Goal: Check status: Check status

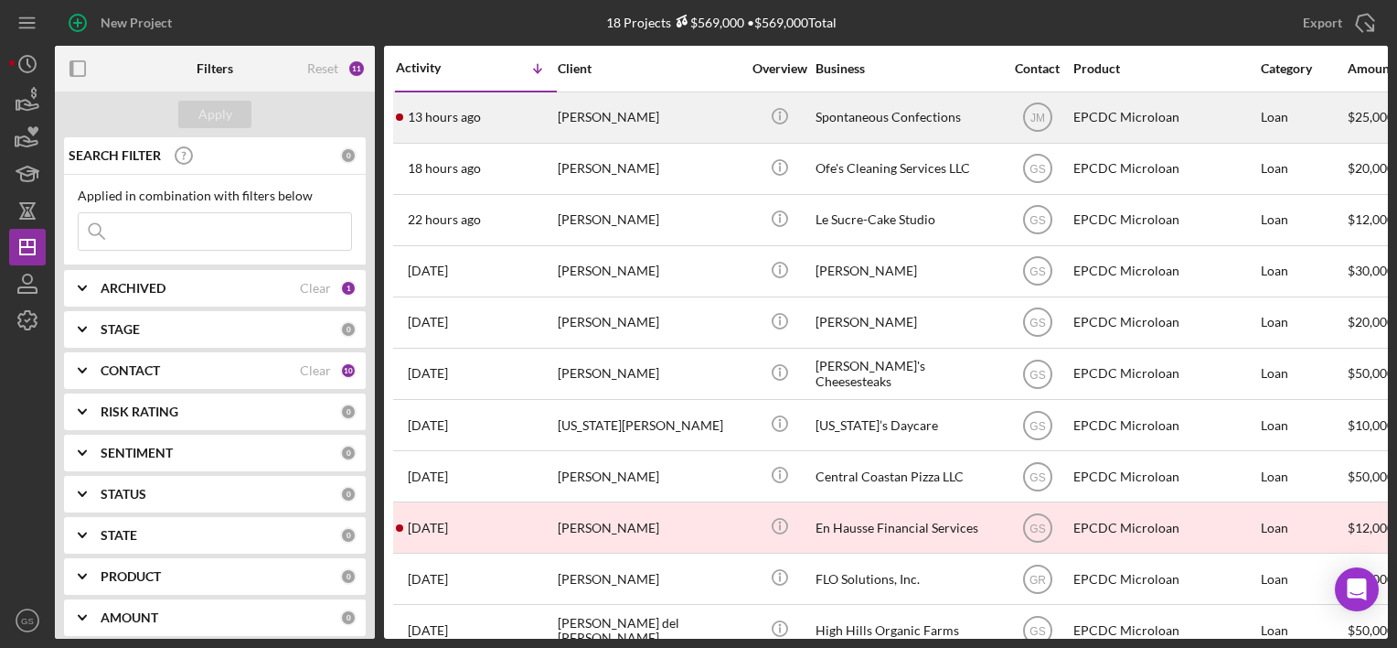
click at [680, 125] on div "[PERSON_NAME]" at bounding box center [649, 117] width 183 height 48
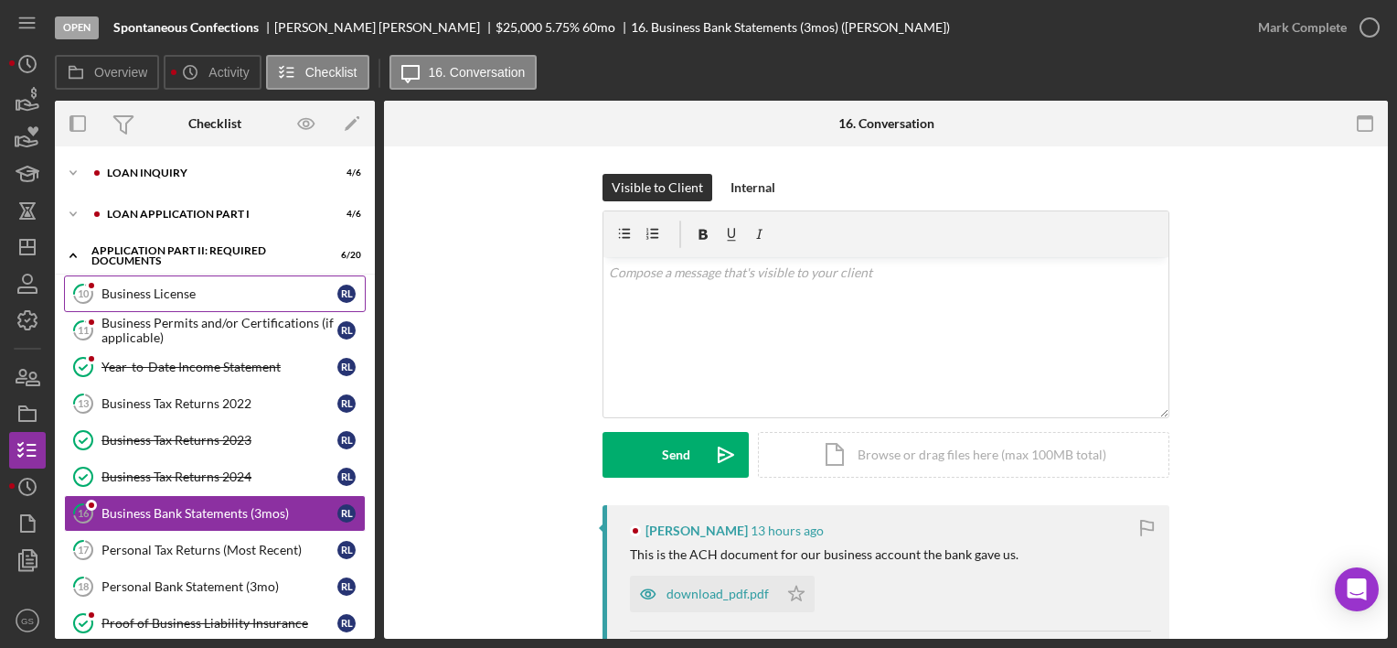
click at [230, 298] on div "Business License" at bounding box center [220, 293] width 236 height 15
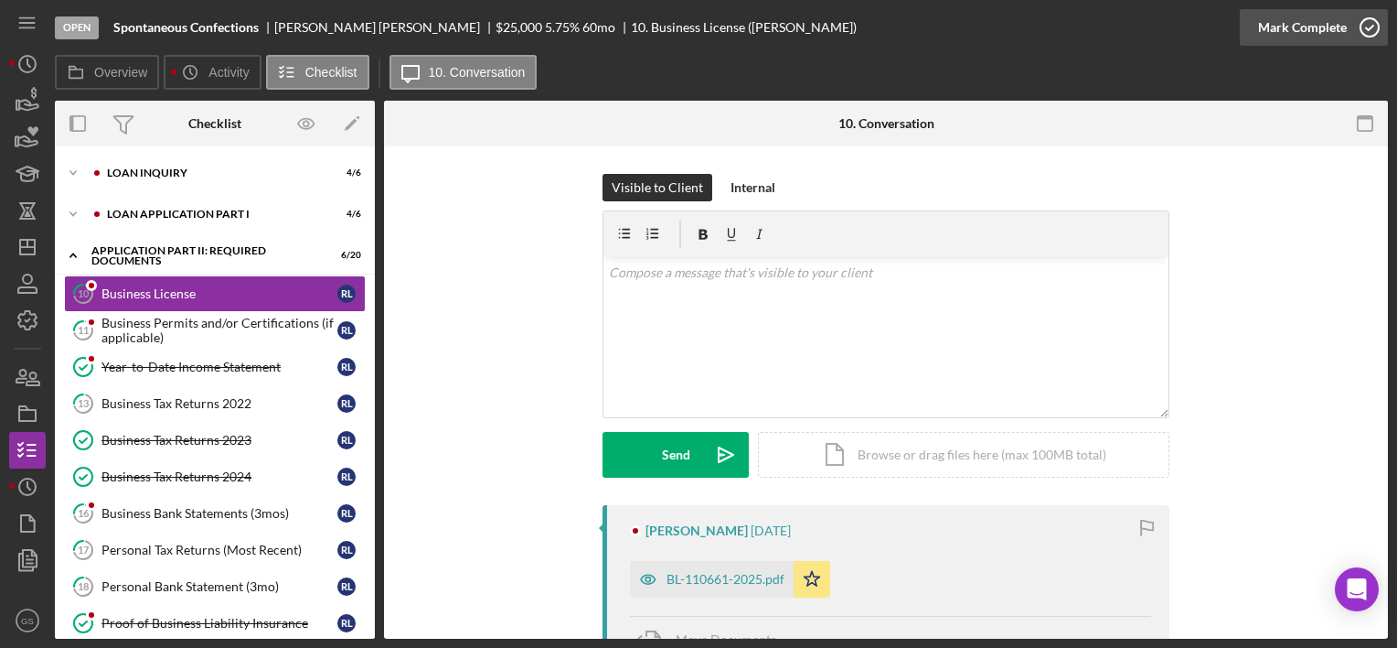
click at [1372, 26] on icon "button" at bounding box center [1370, 28] width 46 height 46
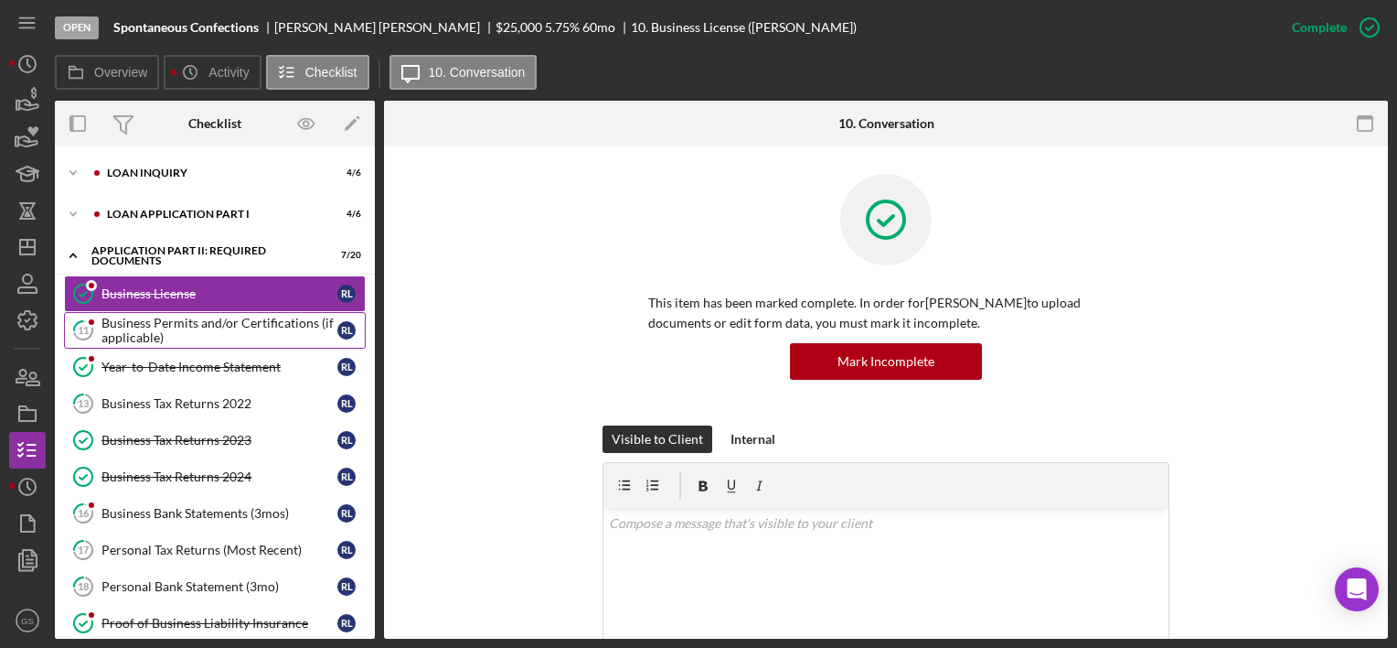
click at [227, 326] on div "Business Permits and/or Certifications (if applicable)" at bounding box center [220, 330] width 236 height 29
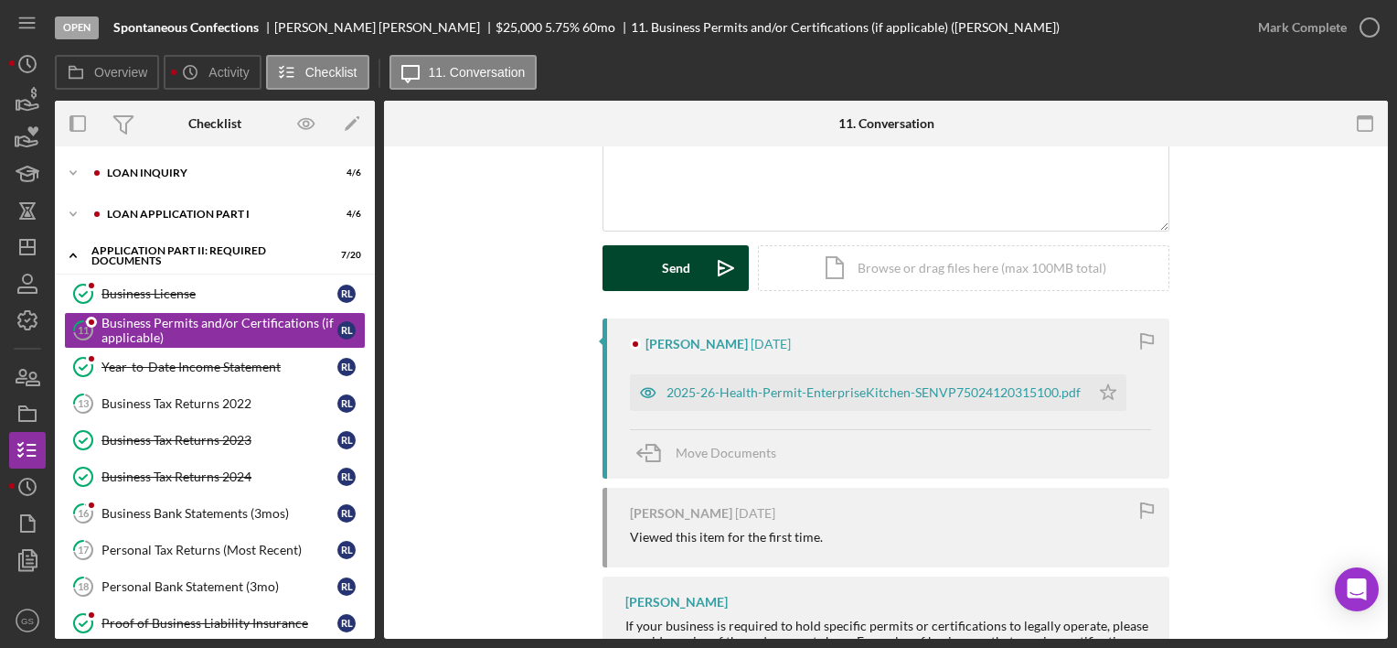
scroll to position [192, 0]
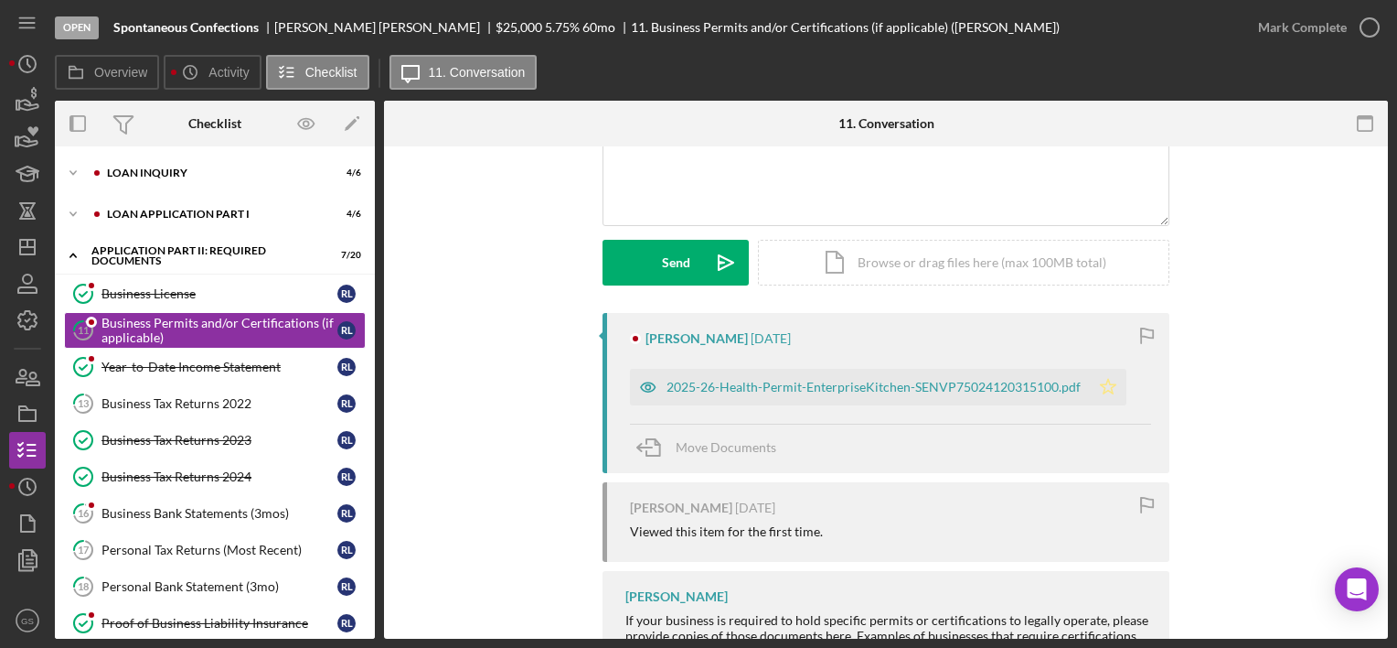
click at [1099, 384] on icon "Icon/Star" at bounding box center [1108, 387] width 37 height 37
click at [1374, 22] on icon "button" at bounding box center [1370, 28] width 46 height 46
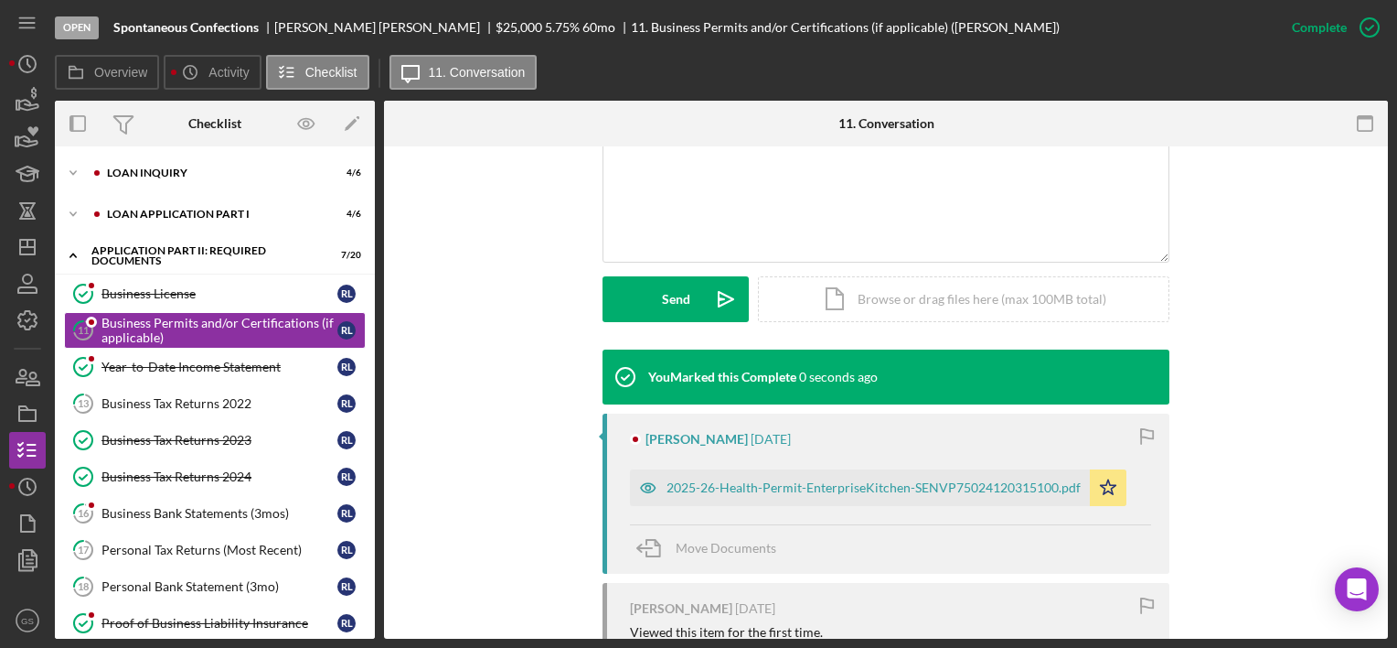
scroll to position [444, 0]
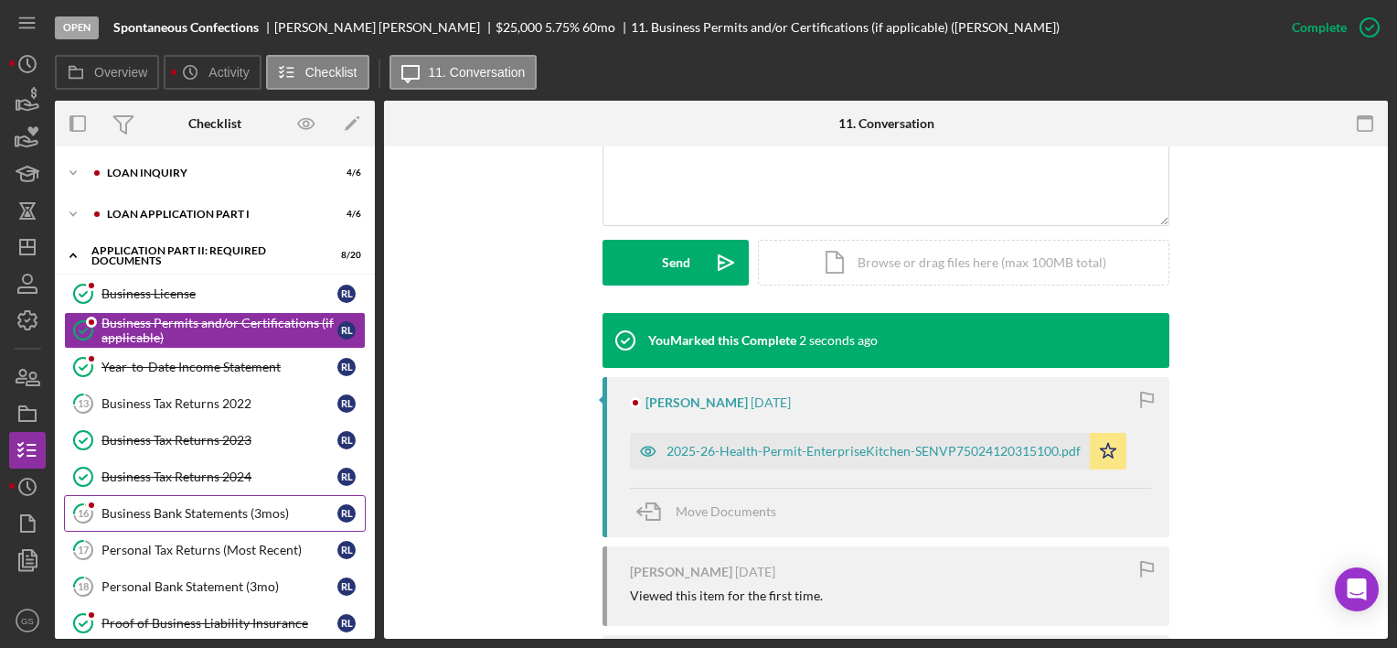
click at [216, 498] on link "16 Business Bank Statements (3mos) [PERSON_NAME]" at bounding box center [215, 513] width 302 height 37
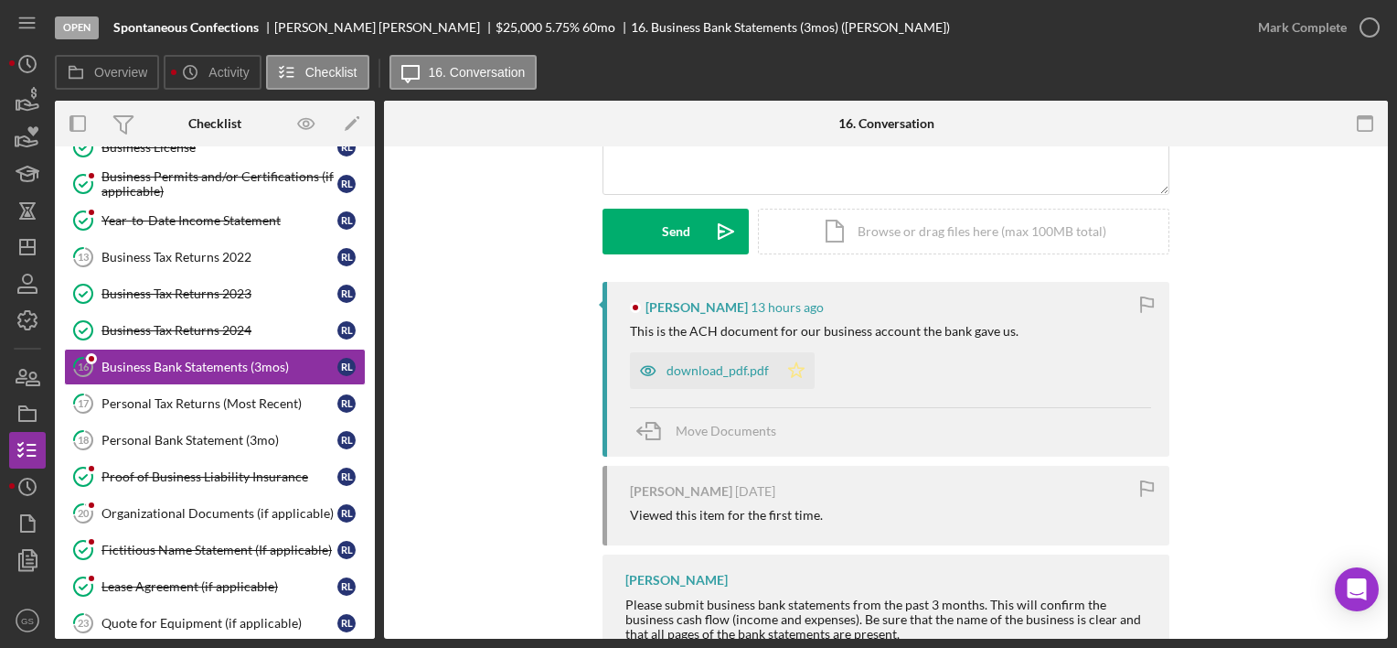
scroll to position [229, 0]
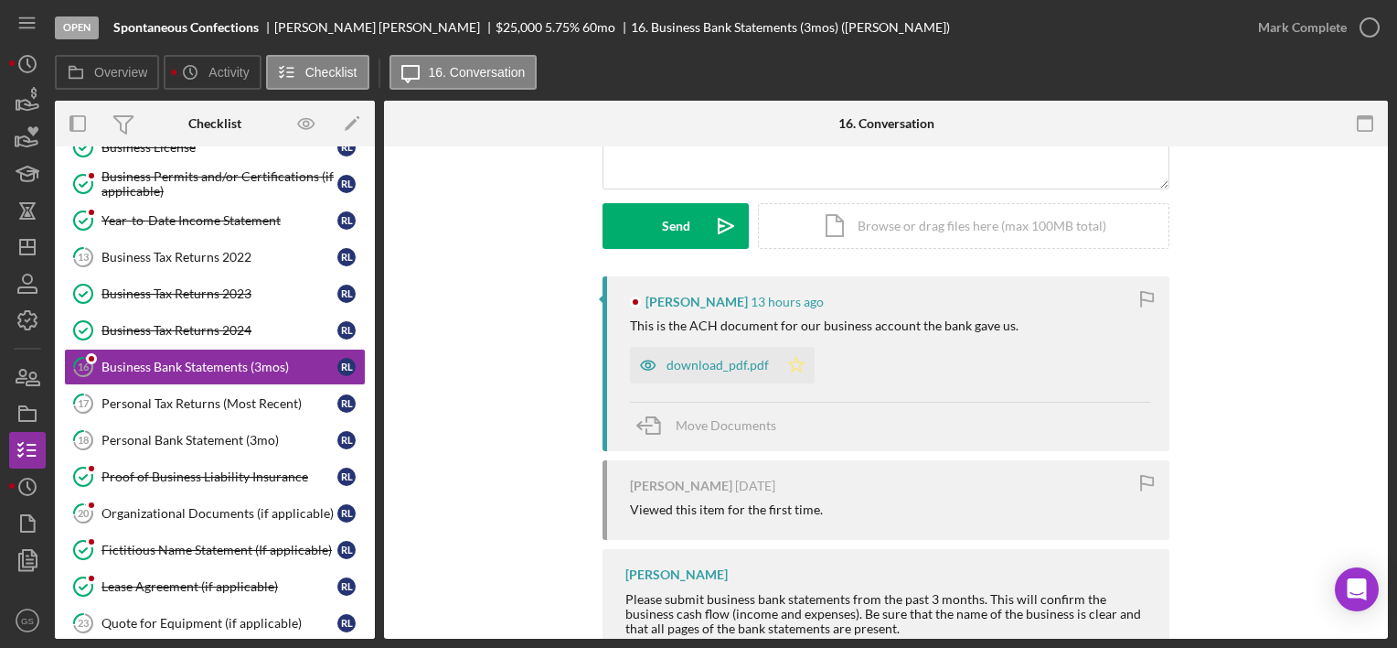
click at [798, 369] on icon "Icon/Star" at bounding box center [796, 365] width 37 height 37
click at [756, 369] on div "download_pdf.pdf" at bounding box center [718, 365] width 102 height 15
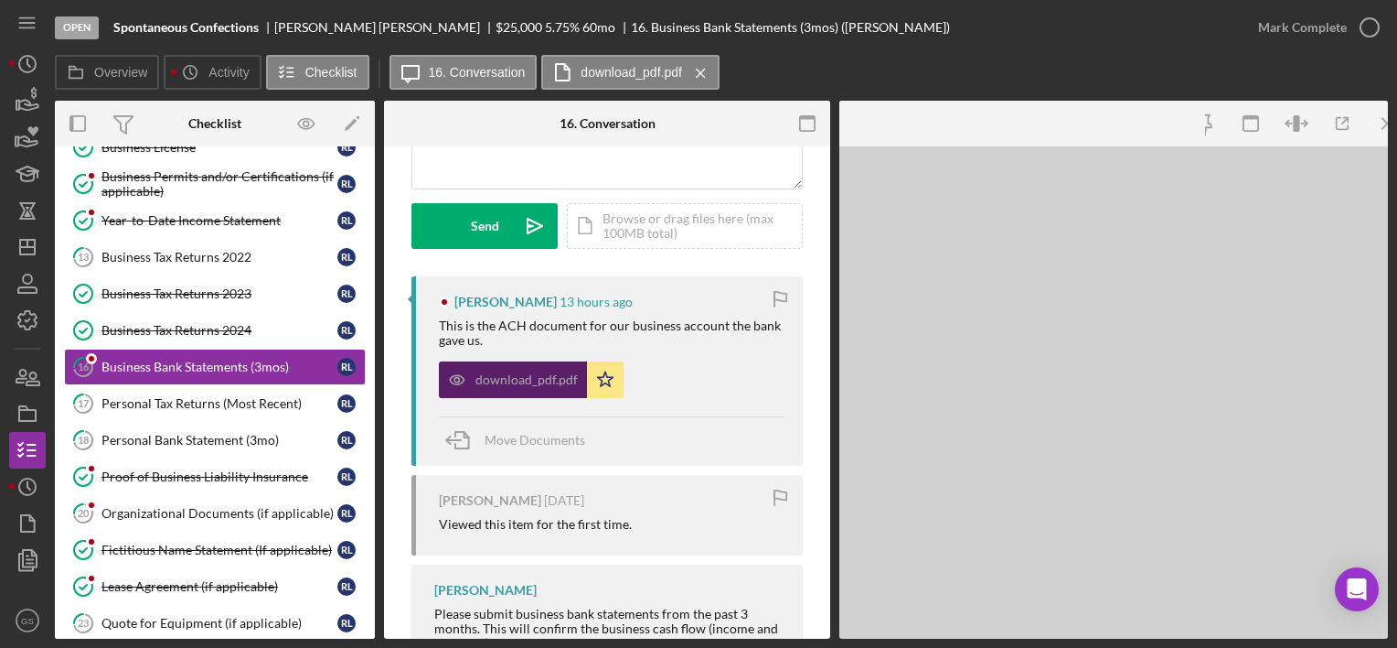
click at [756, 369] on div "download_pdf.pdf Icon/Star" at bounding box center [612, 375] width 346 height 46
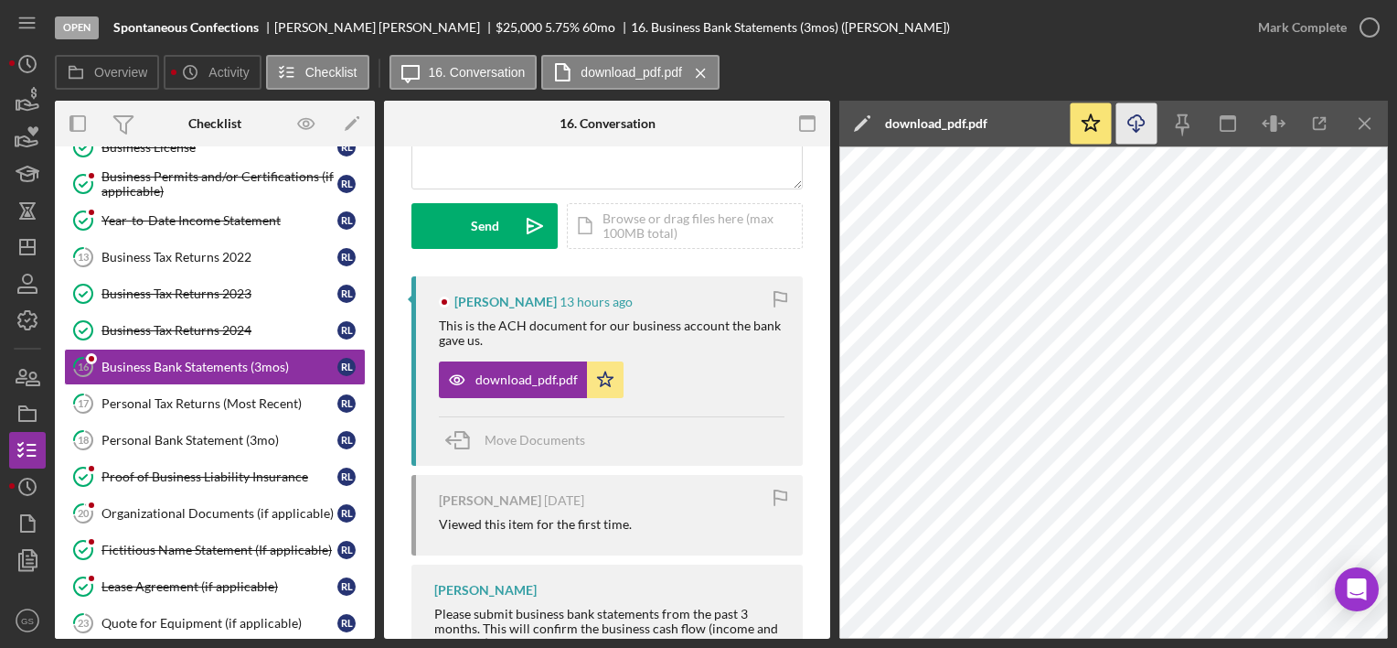
click at [1145, 121] on icon "Icon/Download" at bounding box center [1137, 123] width 41 height 41
click at [1379, 24] on icon "button" at bounding box center [1370, 28] width 46 height 46
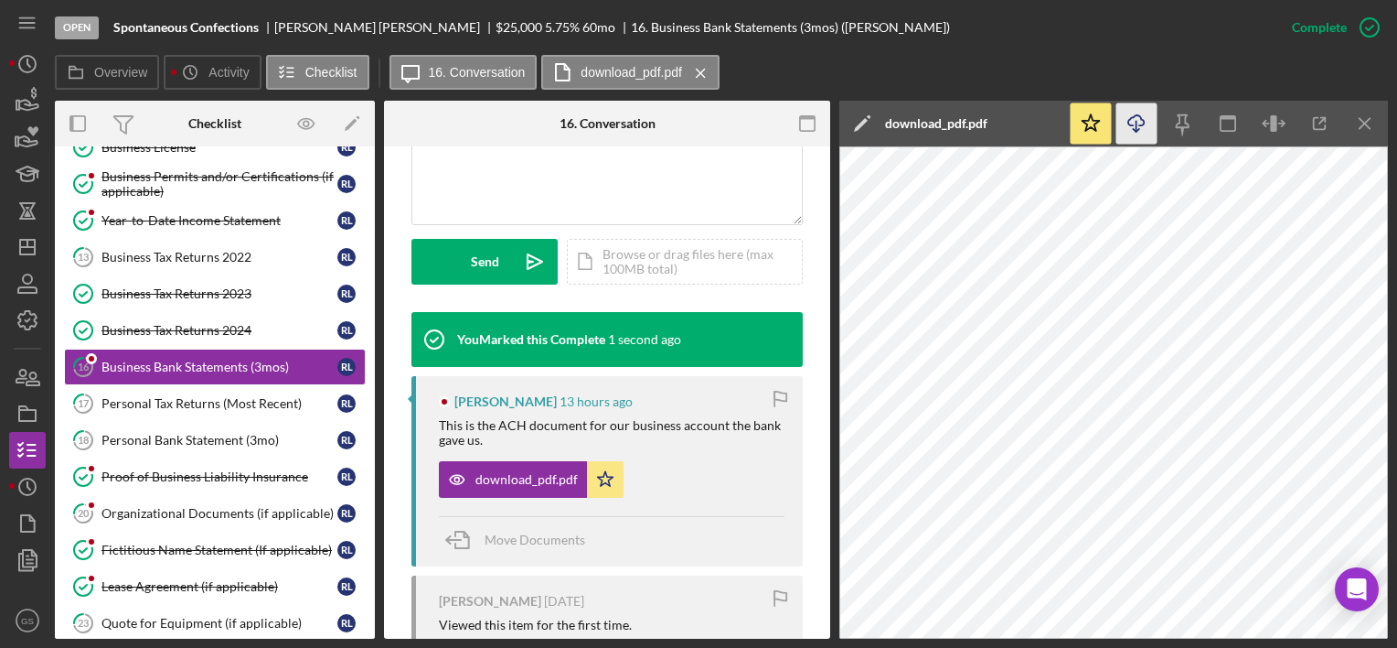
scroll to position [501, 0]
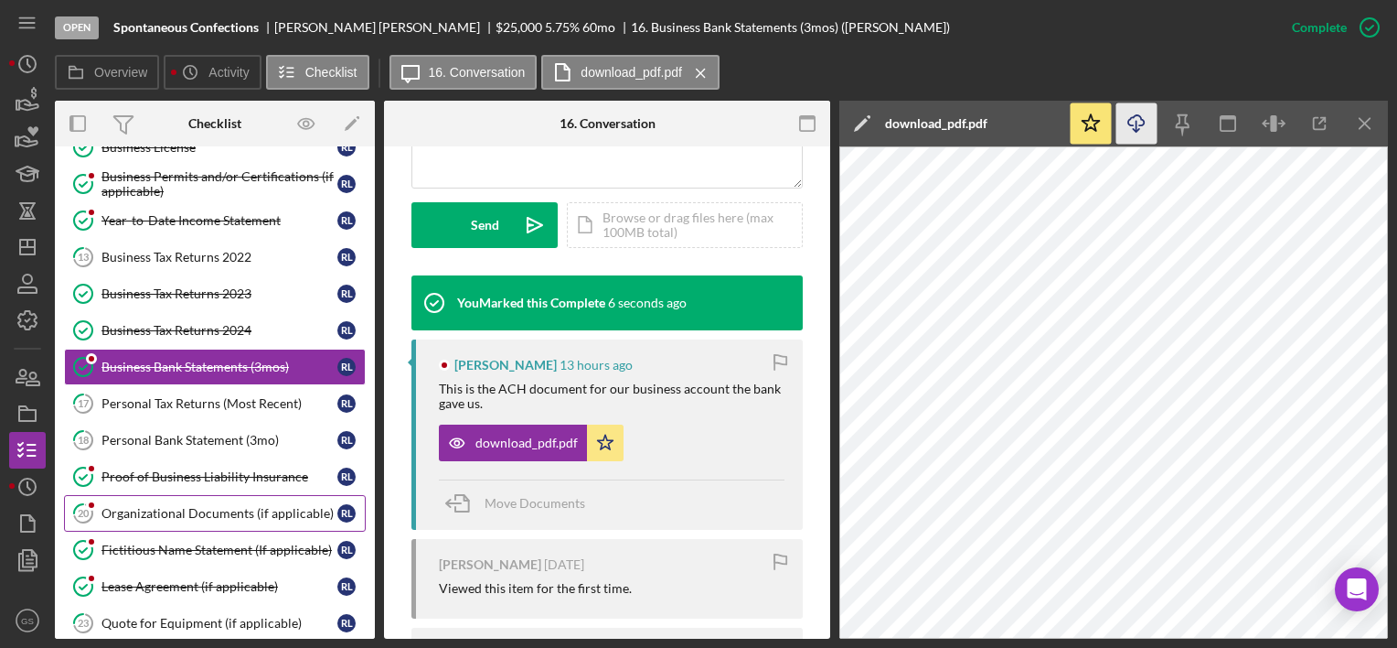
click at [252, 515] on div "Organizational Documents (if applicable)" at bounding box center [220, 513] width 236 height 15
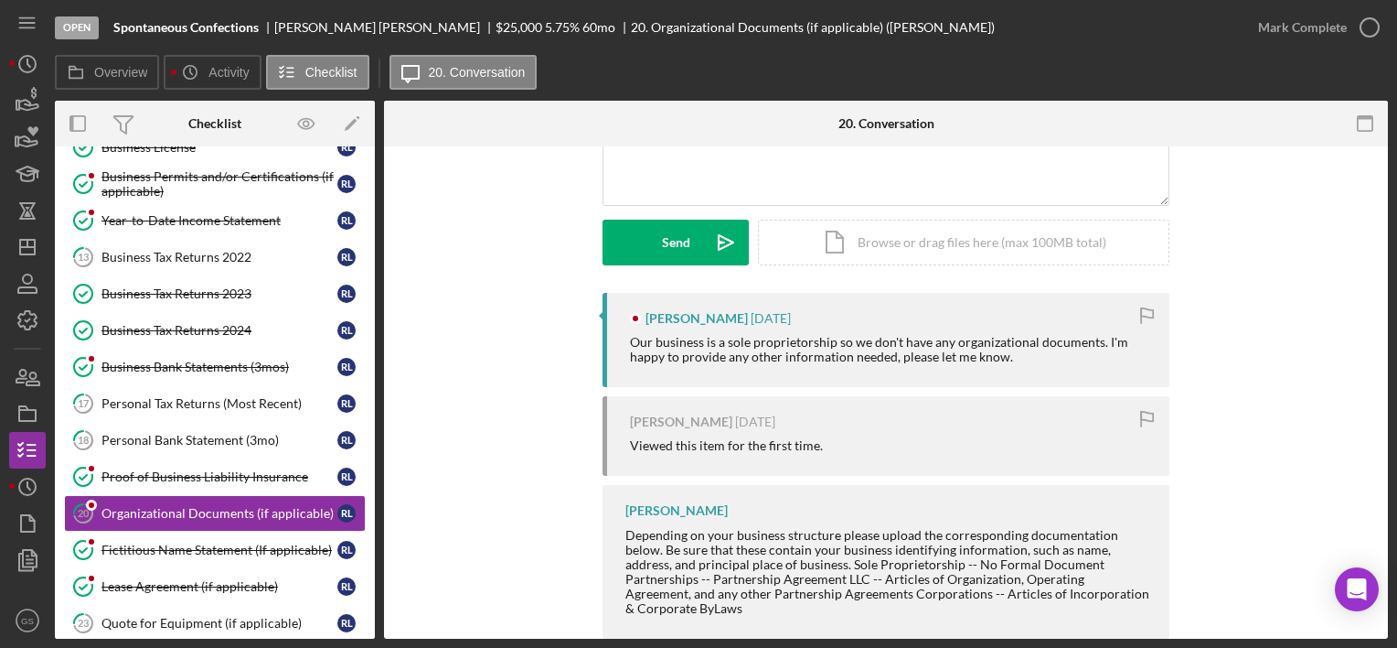
scroll to position [233, 0]
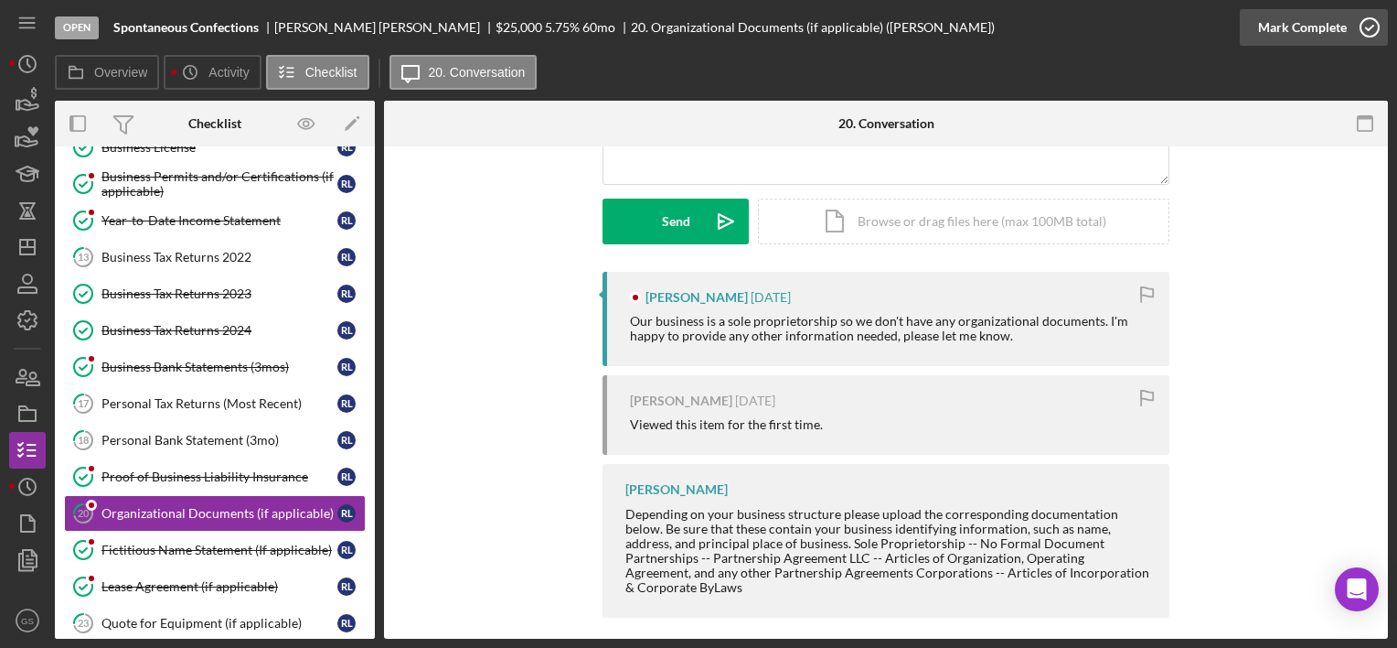
click at [1371, 32] on icon "button" at bounding box center [1370, 28] width 46 height 46
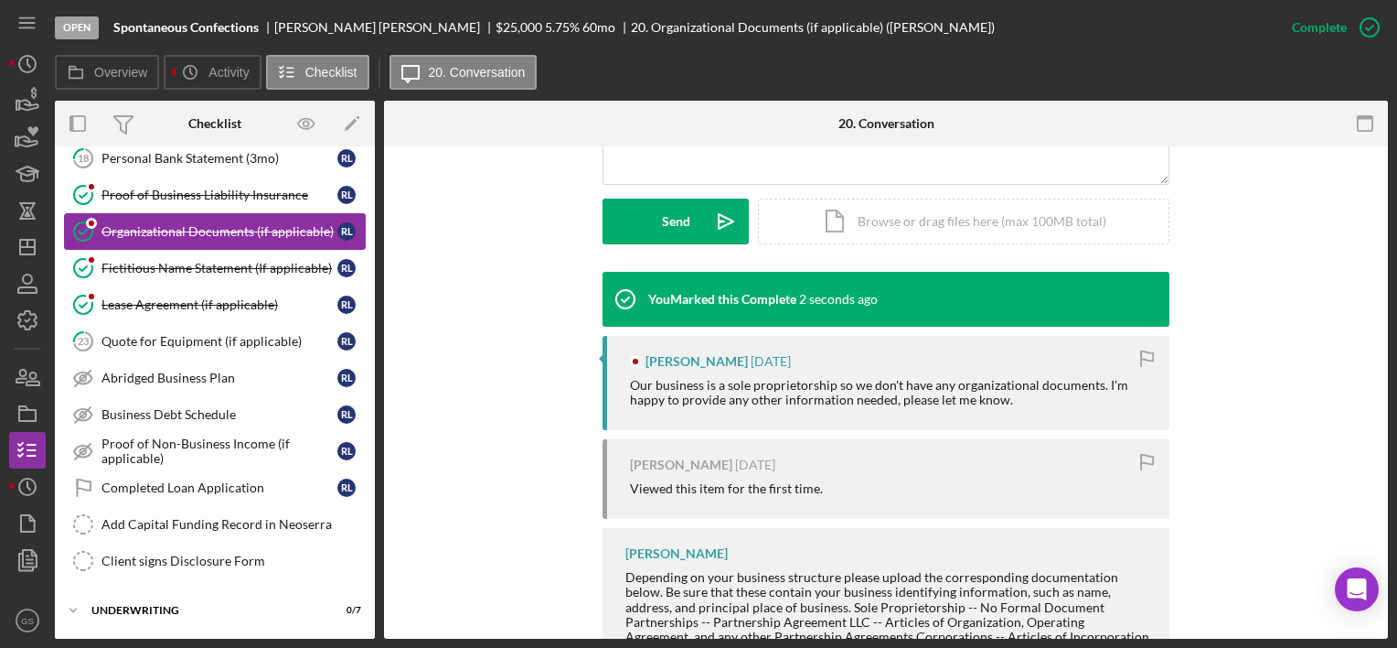
scroll to position [430, 0]
